Goal: Consume media (video, audio): Consume media (video, audio)

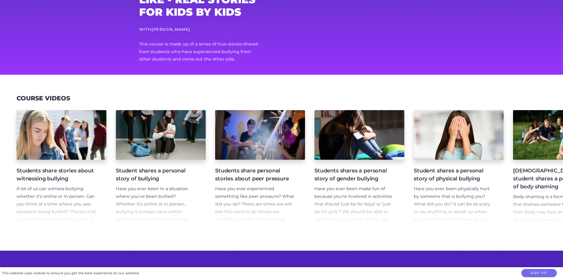
scroll to position [56, 0]
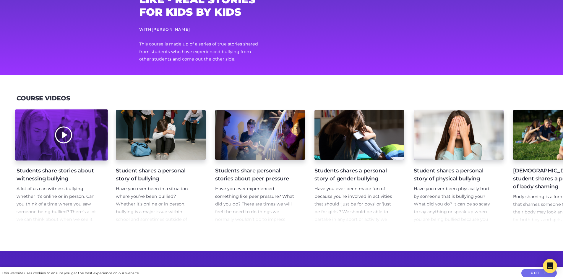
click at [60, 137] on div at bounding box center [61, 135] width 93 height 51
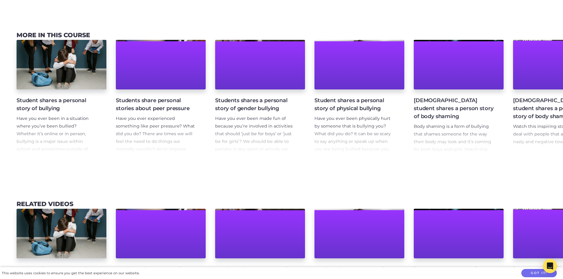
scroll to position [514, 0]
